Goal: Task Accomplishment & Management: Complete application form

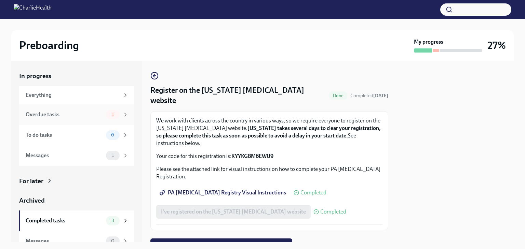
click at [50, 114] on div "Overdue tasks" at bounding box center [65, 115] width 78 height 8
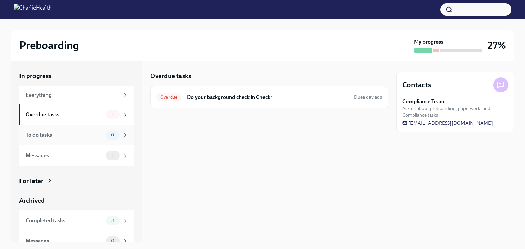
click at [79, 132] on div "To do tasks" at bounding box center [65, 136] width 78 height 8
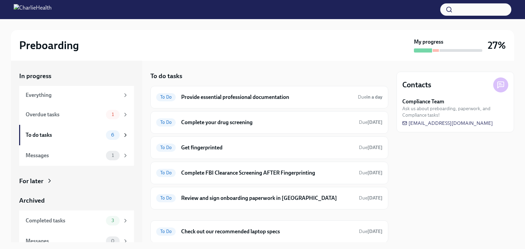
scroll to position [9, 0]
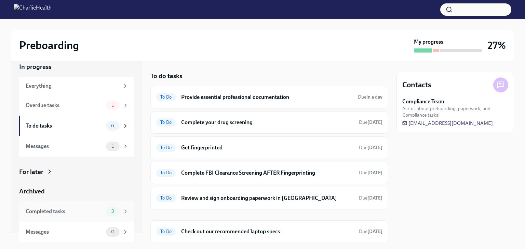
click at [70, 215] on div "Completed tasks" at bounding box center [65, 212] width 78 height 8
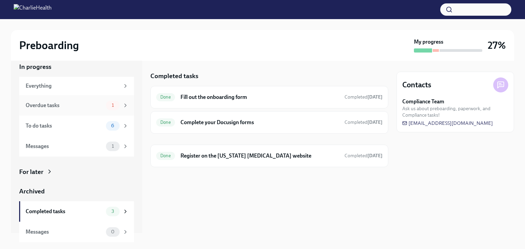
click at [58, 110] on div "Overdue tasks 1" at bounding box center [77, 106] width 103 height 10
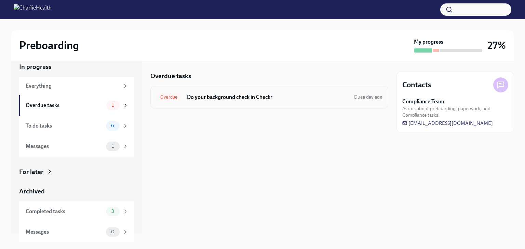
click at [230, 99] on h6 "Do your background check in Checkr" at bounding box center [268, 98] width 162 height 8
